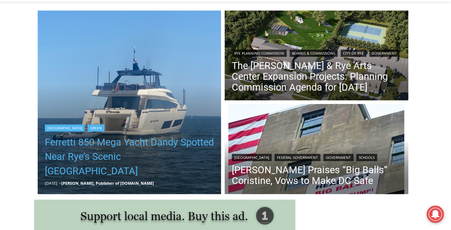
click at [73, 159] on link "Ferretti 850 Mega Yacht Dandy Spotted Near Rye’s Scenic [GEOGRAPHIC_DATA]" at bounding box center [130, 156] width 170 height 43
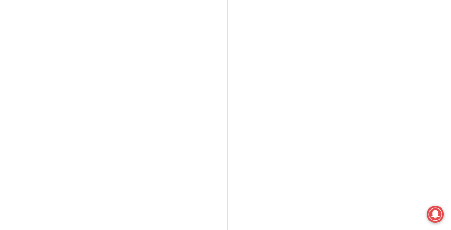
scroll to position [1664, 0]
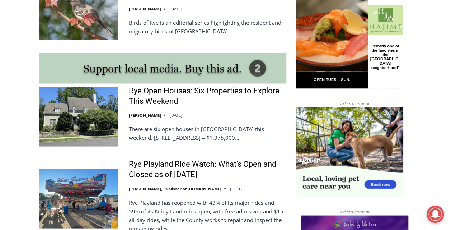
scroll to position [596, 0]
